Goal: Navigation & Orientation: Find specific page/section

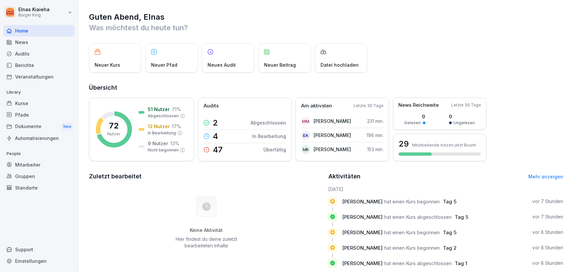
drag, startPoint x: 73, startPoint y: 2, endPoint x: 495, endPoint y: 50, distance: 425.4
click at [495, 50] on div "Neuer Kurs Neuer Pfad Neues Audit Neuer Beitrag Datei hochladen" at bounding box center [326, 57] width 474 height 29
click at [111, 53] on div "Neuer Kurs" at bounding box center [115, 57] width 53 height 29
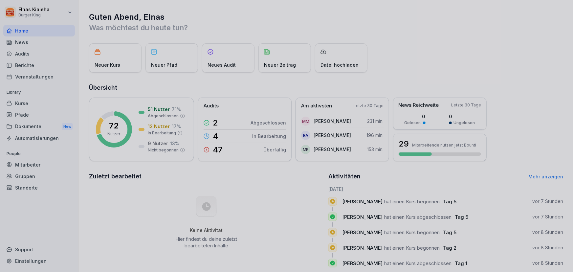
click at [410, 59] on div at bounding box center [286, 136] width 573 height 272
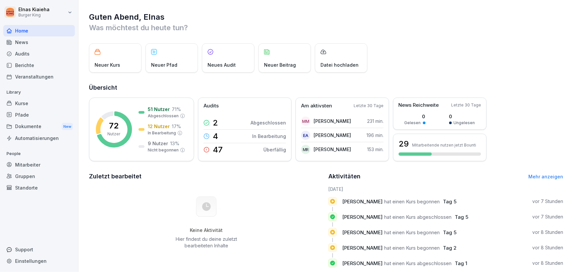
click at [14, 125] on div "Dokumente New" at bounding box center [39, 126] width 72 height 12
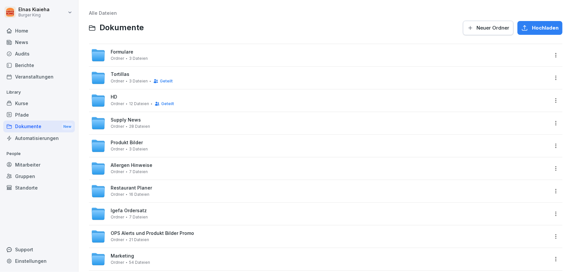
click at [145, 83] on div "Ordner 3 Dateien Geteilt" at bounding box center [142, 80] width 62 height 5
click at [119, 107] on div "HD Ordner 12 Dateien Geteilt" at bounding box center [320, 100] width 458 height 14
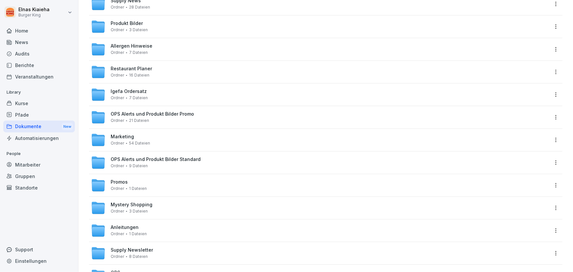
scroll to position [172, 0]
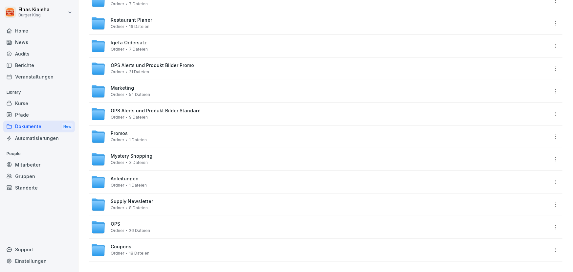
click at [14, 101] on div "Kurse" at bounding box center [39, 102] width 72 height 11
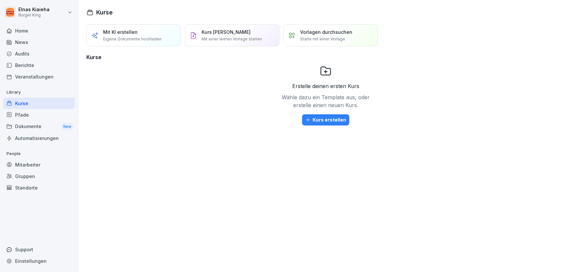
click at [30, 30] on div "Home" at bounding box center [39, 30] width 72 height 11
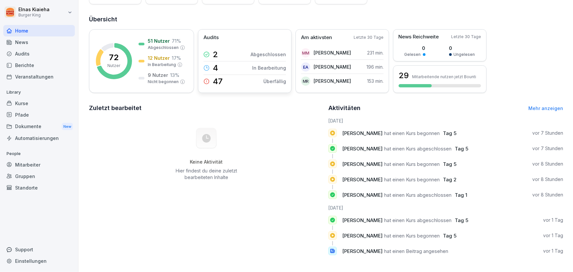
scroll to position [73, 0]
